Goal: Task Accomplishment & Management: Book appointment/travel/reservation

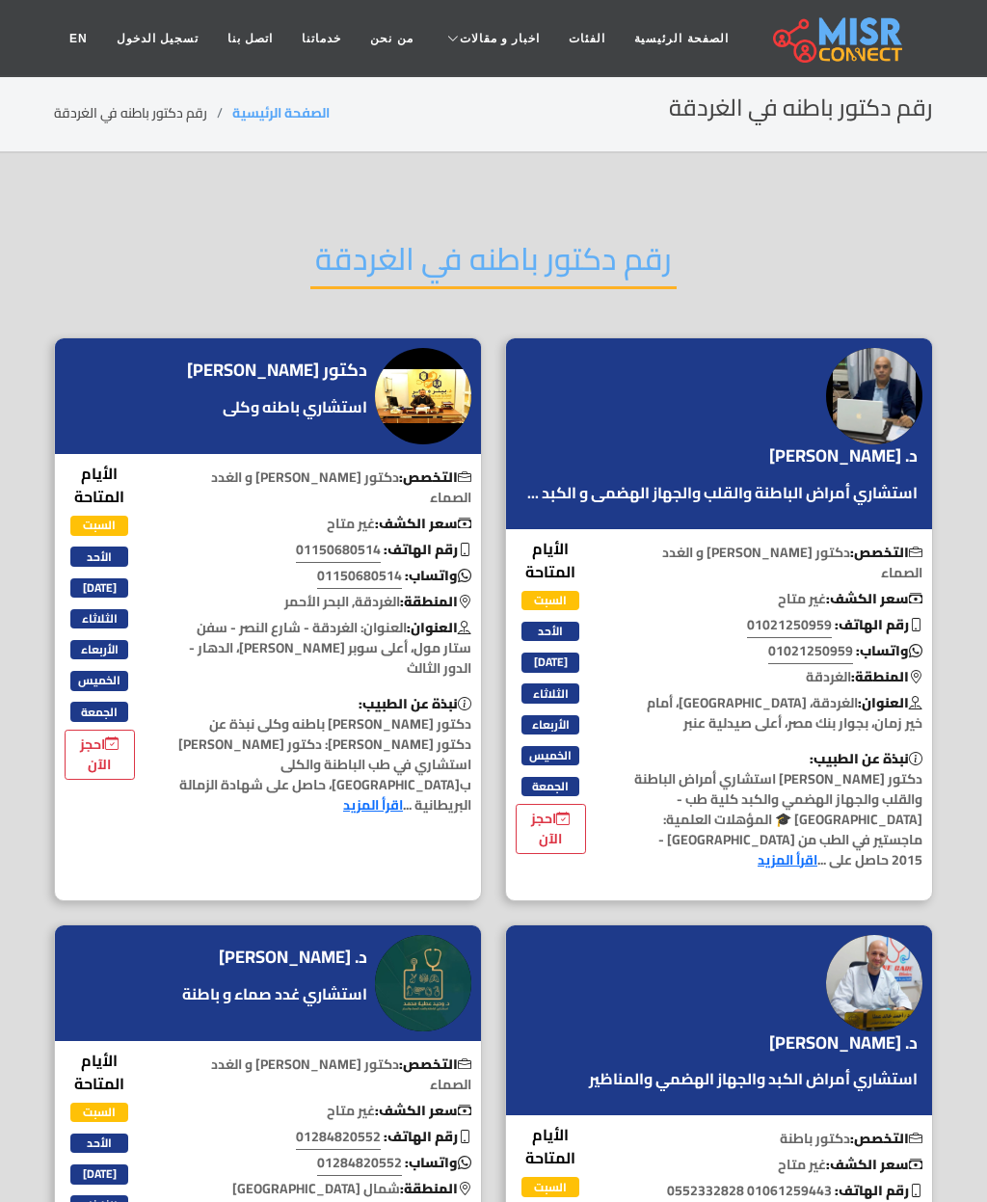
click at [429, 412] on img at bounding box center [423, 396] width 96 height 96
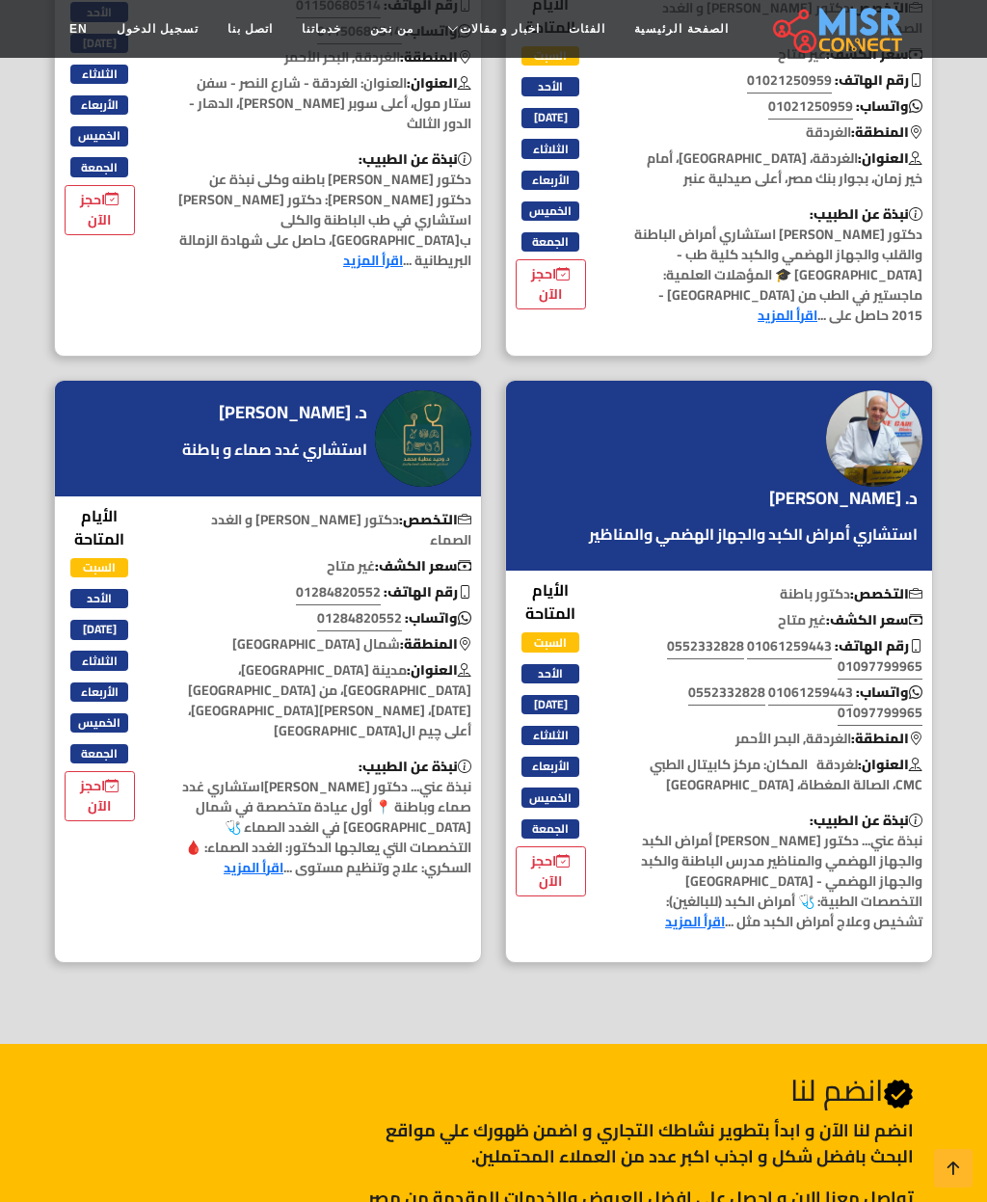
scroll to position [545, 0]
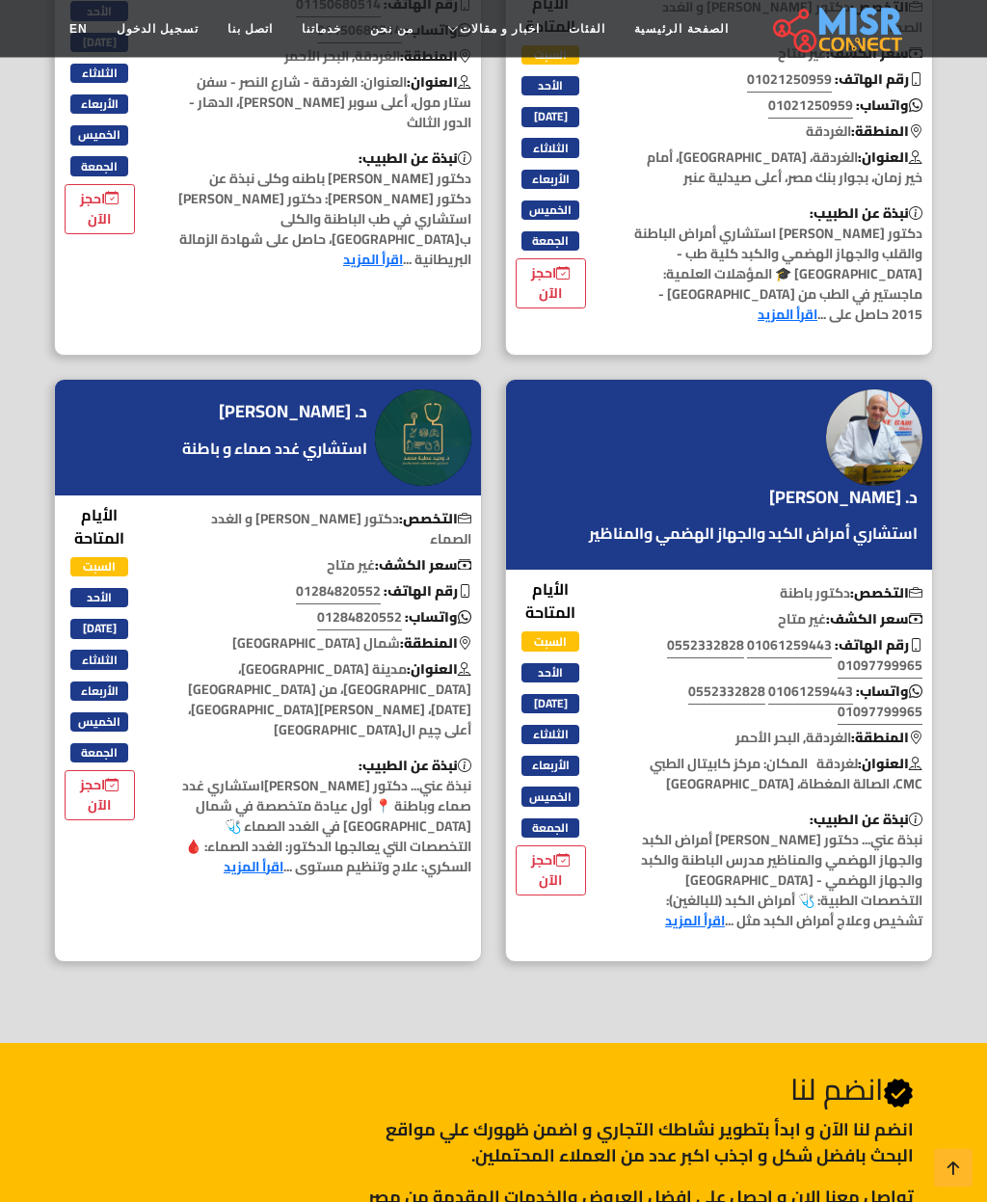
click at [685, 909] on link "اقرأ المزيد" at bounding box center [695, 921] width 60 height 25
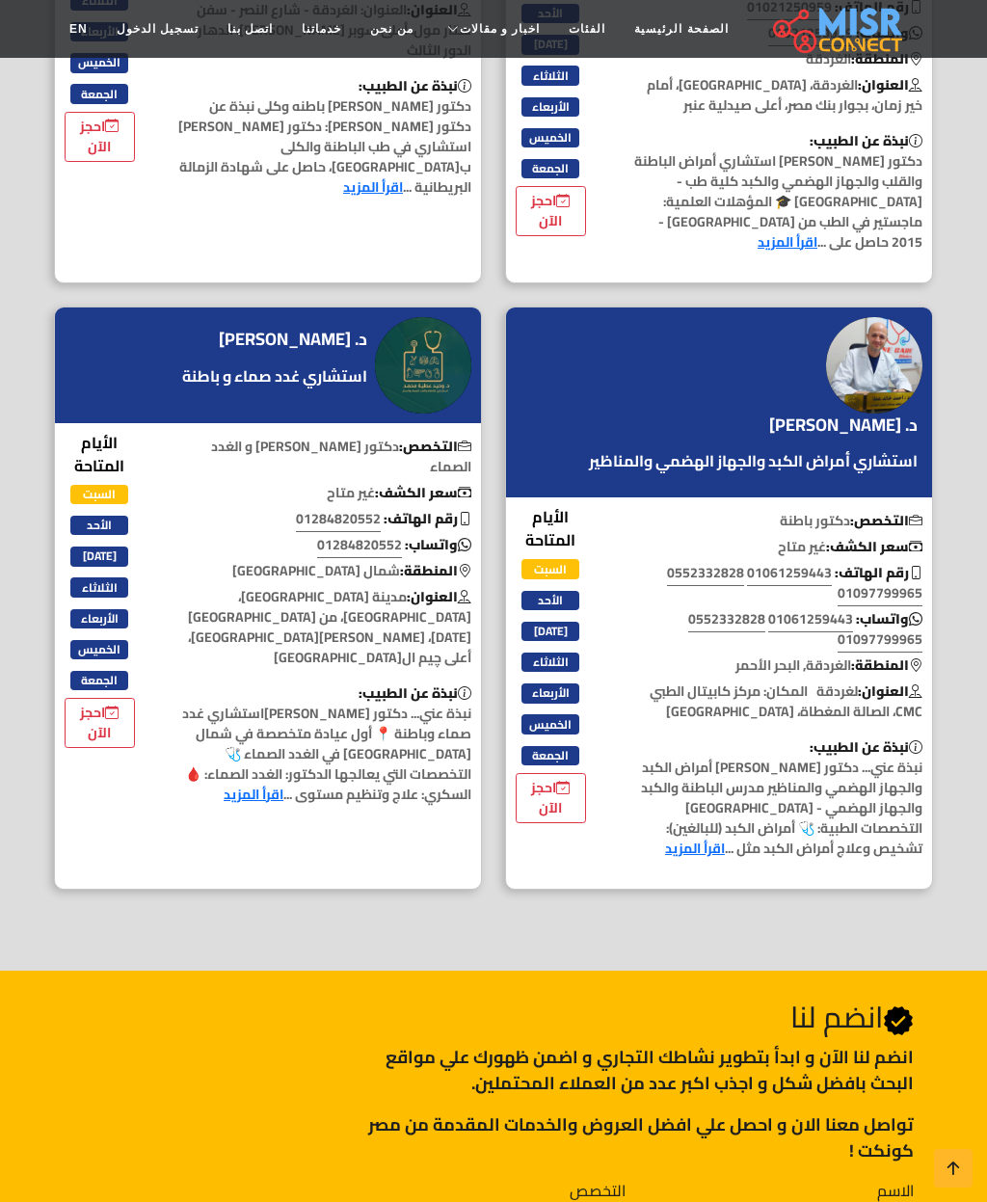
click at [555, 773] on link "احجز الآن" at bounding box center [551, 798] width 70 height 50
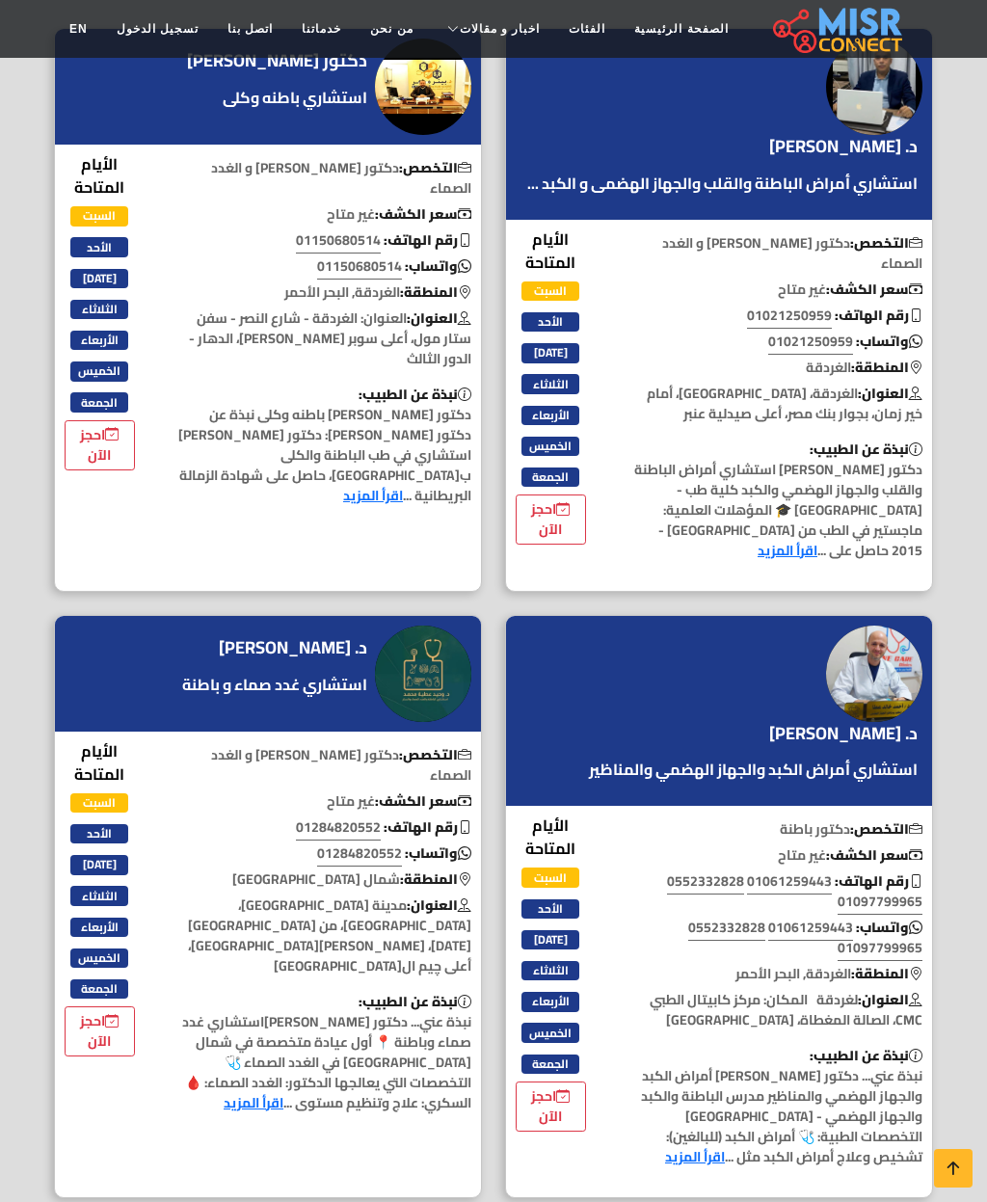
scroll to position [295, 0]
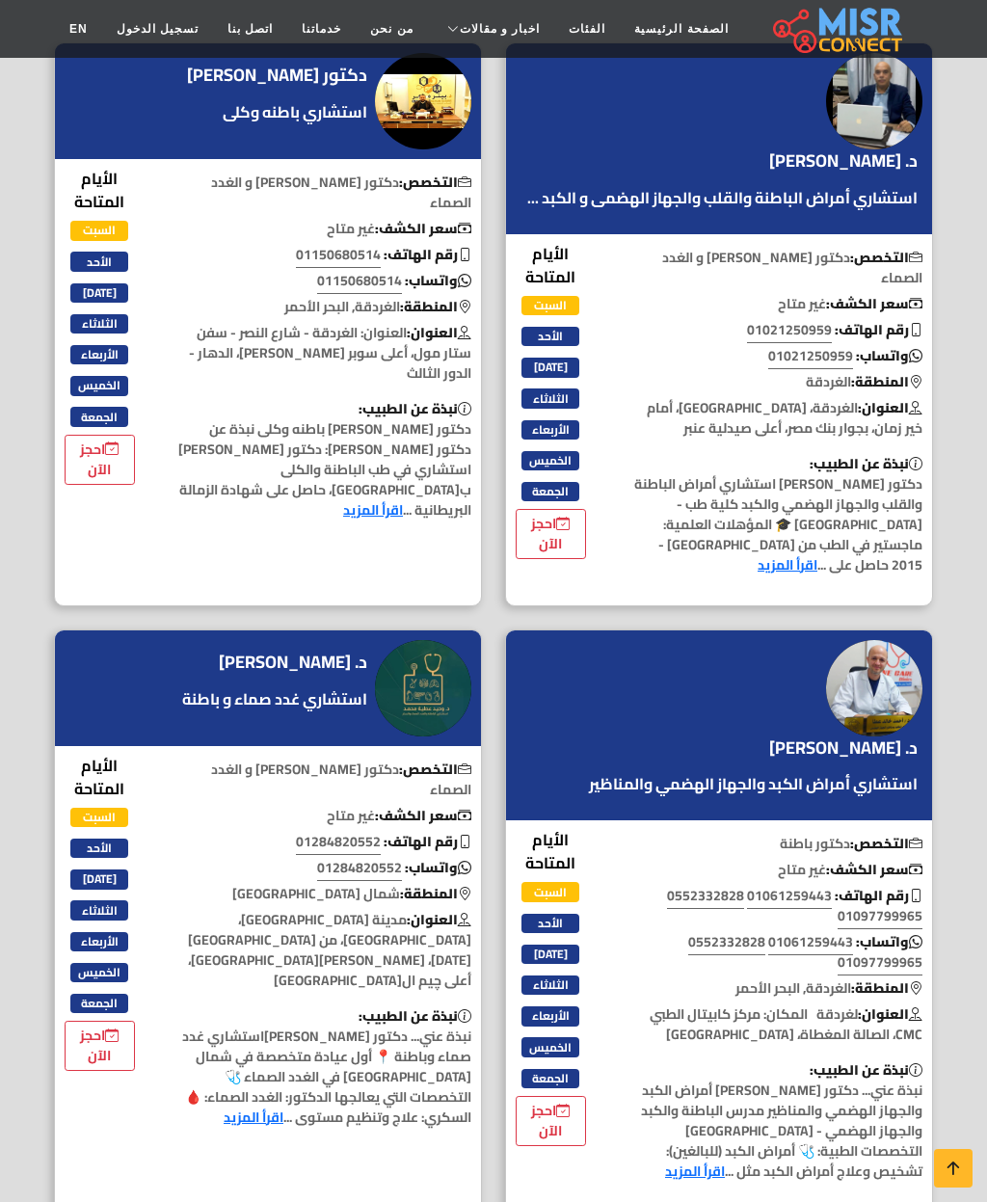
click at [343, 497] on link "اقرأ المزيد" at bounding box center [373, 509] width 60 height 25
